Goal: Task Accomplishment & Management: Use online tool/utility

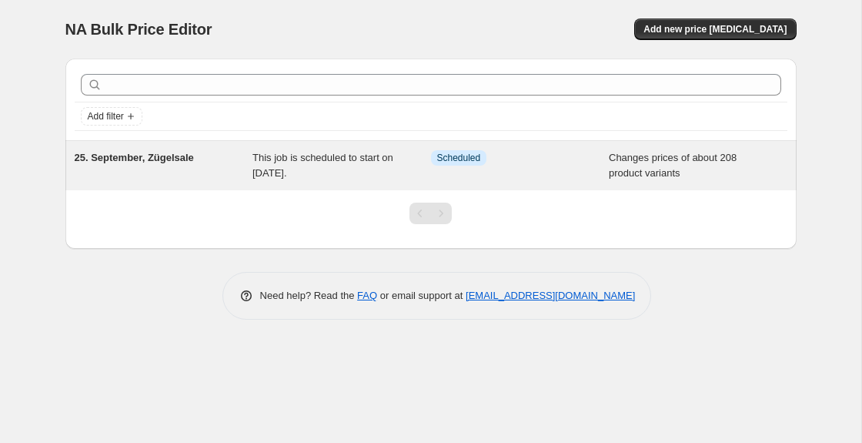
click at [266, 173] on span "This job is scheduled to start on [DATE]." at bounding box center [322, 165] width 141 height 27
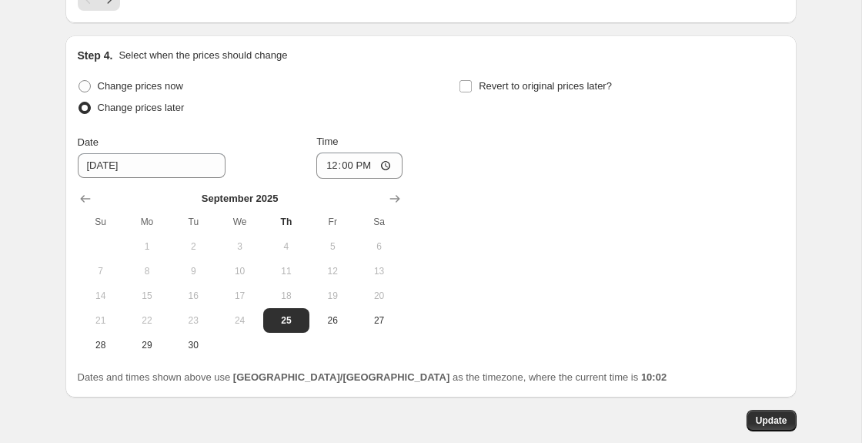
scroll to position [2871, 0]
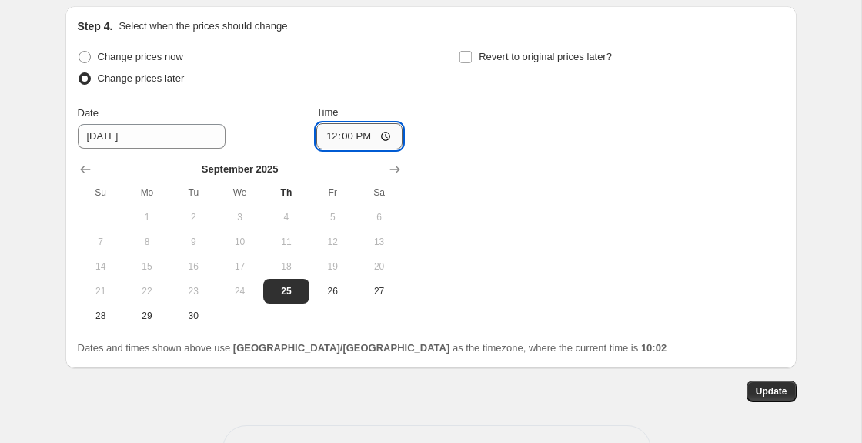
click at [348, 131] on input "12:00" at bounding box center [359, 136] width 86 height 26
type input "11:55"
click at [782, 387] on span "Update" at bounding box center [772, 391] width 32 height 12
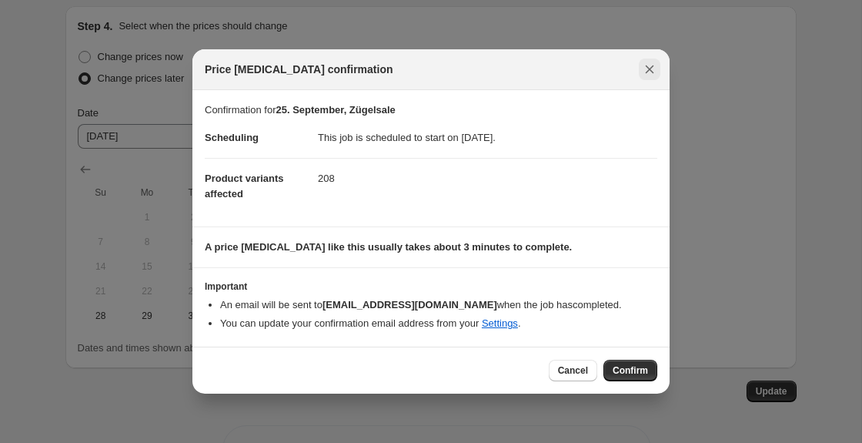
click at [649, 72] on icon "Close" at bounding box center [649, 69] width 15 height 15
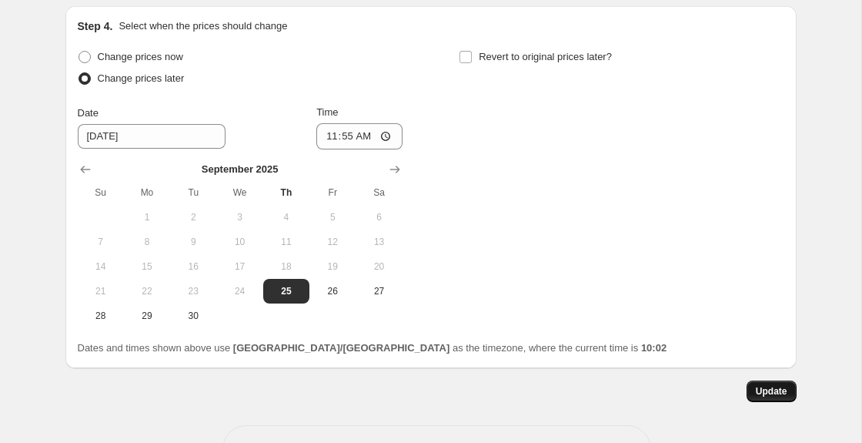
click at [773, 385] on span "Update" at bounding box center [772, 391] width 32 height 12
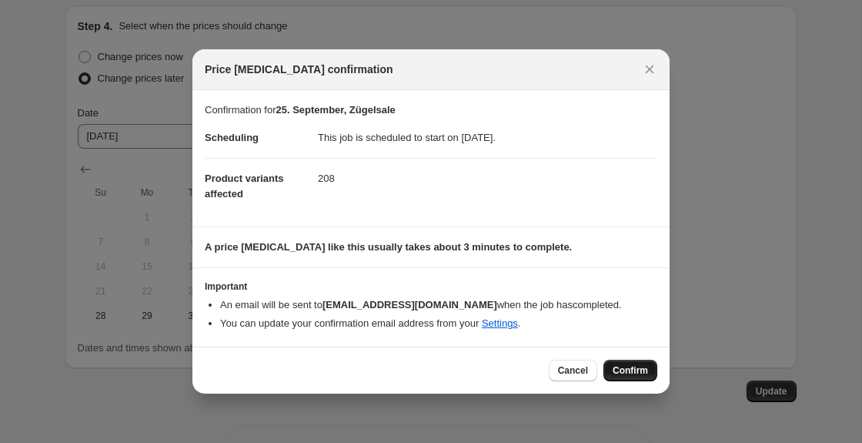
click at [630, 366] on span "Confirm" at bounding box center [630, 370] width 35 height 12
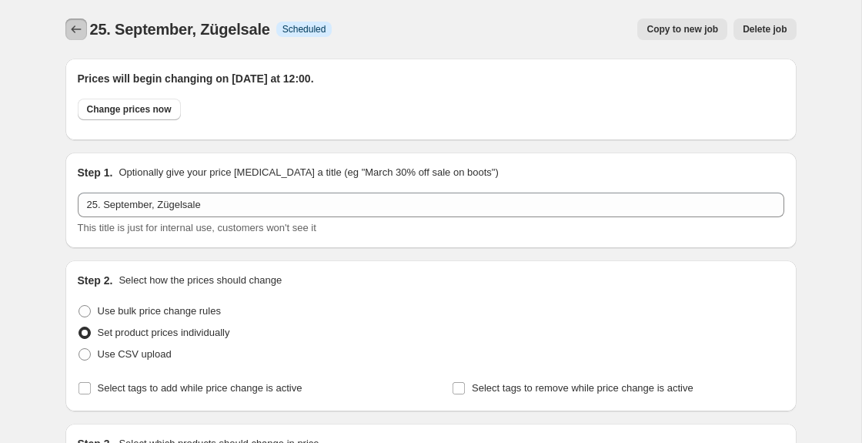
click at [77, 25] on icon "Price change jobs" at bounding box center [76, 29] width 15 height 15
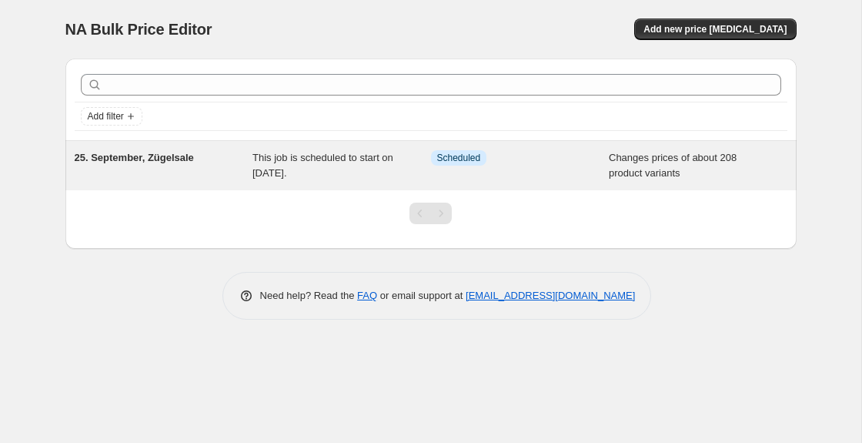
click at [303, 169] on span "This job is scheduled to start on [DATE]." at bounding box center [322, 165] width 141 height 27
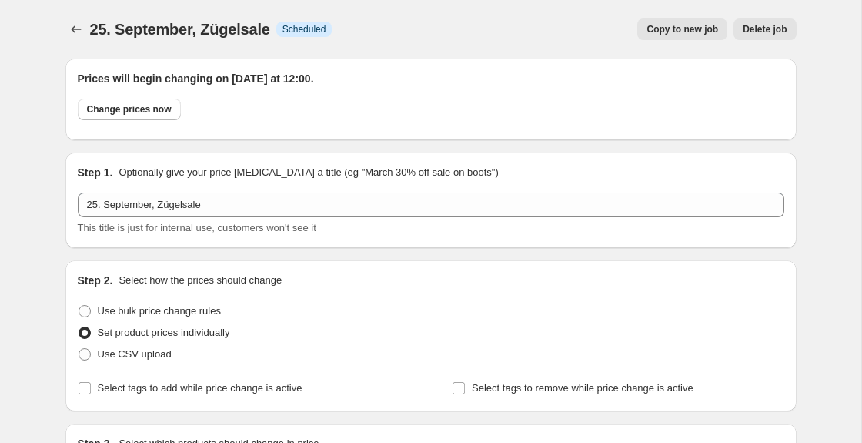
click at [74, 28] on icon "Price change jobs" at bounding box center [76, 29] width 15 height 15
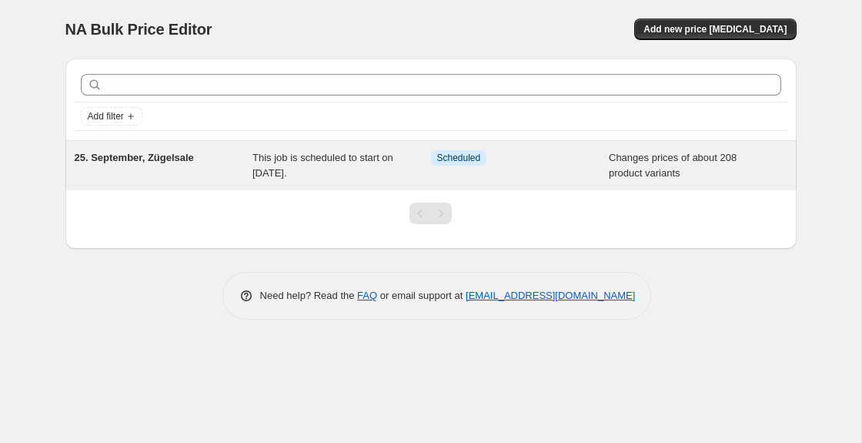
click at [155, 150] on div "25. September, Zügelsale" at bounding box center [164, 165] width 179 height 31
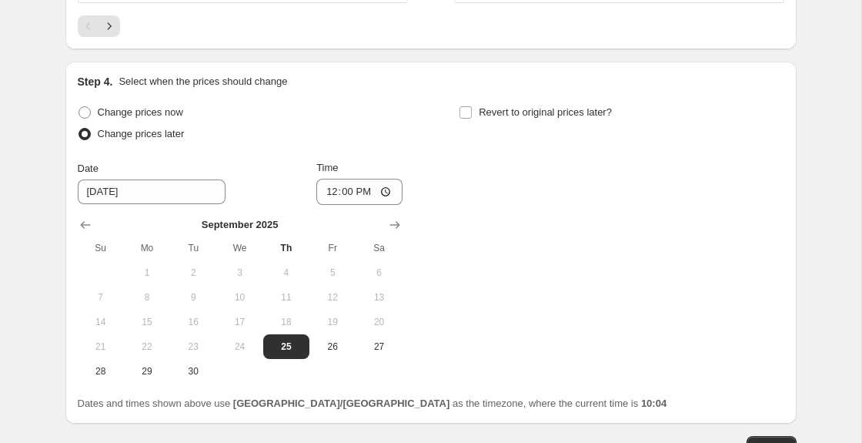
scroll to position [2921, 0]
